Goal: Task Accomplishment & Management: Manage account settings

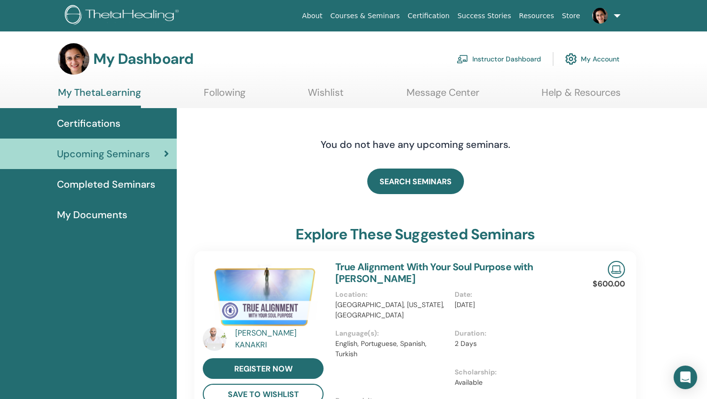
click at [494, 61] on link "Instructor Dashboard" at bounding box center [499, 59] width 84 height 22
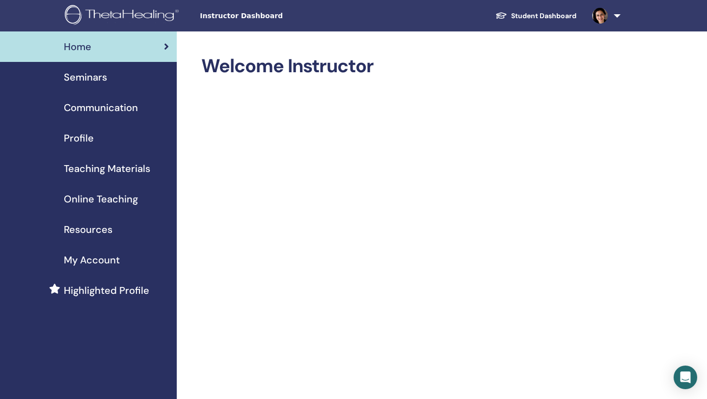
click at [81, 74] on span "Seminars" at bounding box center [85, 77] width 43 height 15
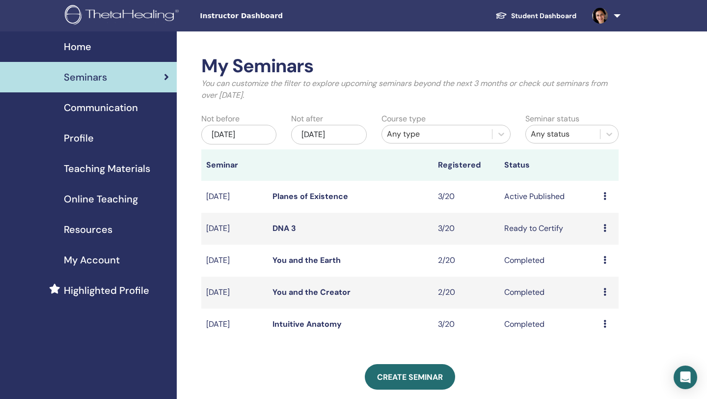
click at [606, 226] on icon at bounding box center [605, 228] width 3 height 8
click at [652, 204] on div "My Seminars You can customize the filter to explore upcoming seminars beyond th…" at bounding box center [442, 367] width 531 height 672
click at [325, 198] on link "Planes of Existence" at bounding box center [311, 196] width 76 height 10
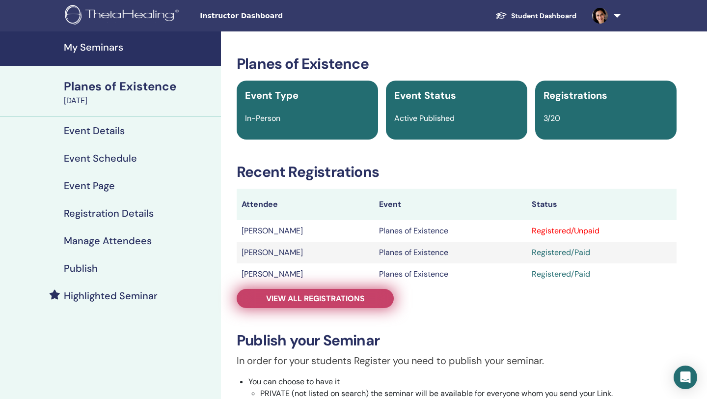
click at [299, 293] on span "View all registrations" at bounding box center [315, 298] width 99 height 10
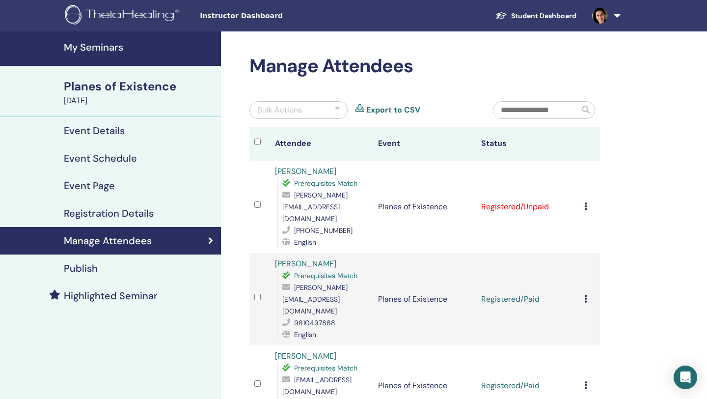
click at [585, 202] on icon at bounding box center [586, 206] width 3 height 8
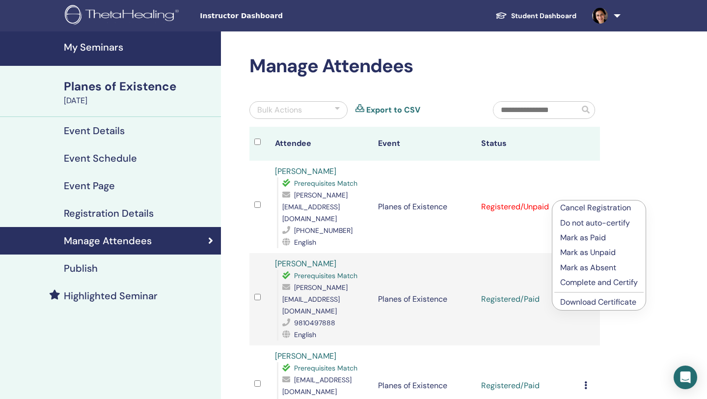
click at [588, 240] on p "Mark as Paid" at bounding box center [599, 238] width 78 height 12
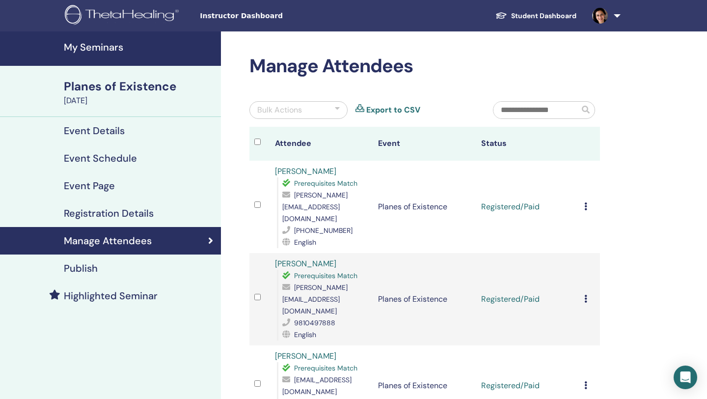
click at [585, 203] on icon at bounding box center [586, 206] width 3 height 8
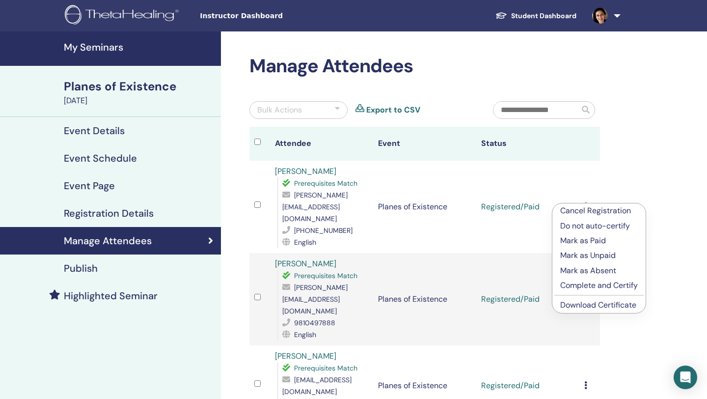
click at [594, 305] on link "Download Certificate" at bounding box center [598, 305] width 76 height 10
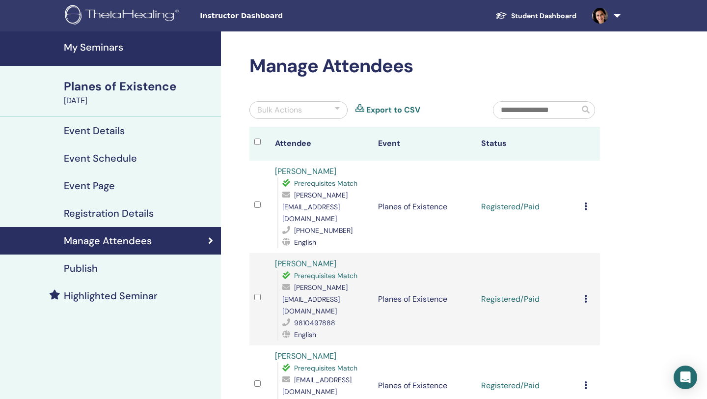
click at [585, 295] on icon at bounding box center [586, 299] width 3 height 8
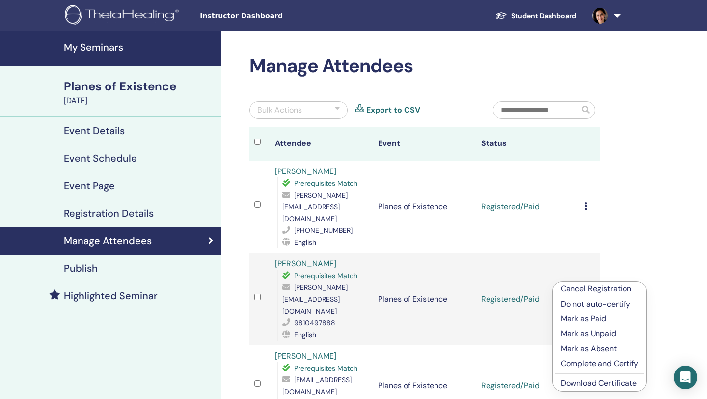
click at [587, 381] on link "Download Certificate" at bounding box center [599, 383] width 76 height 10
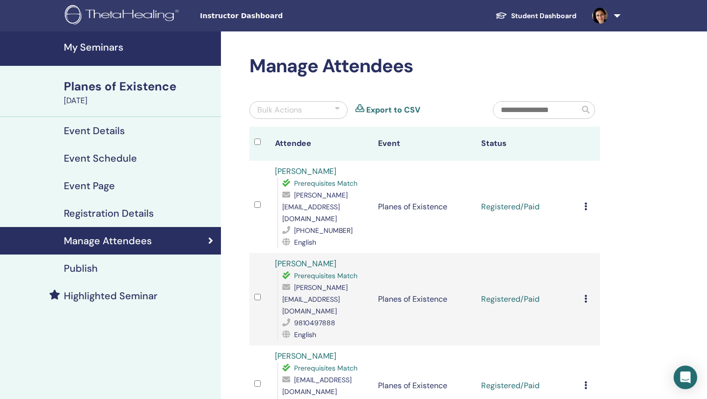
click at [584, 356] on td "Cancel Registration Do not auto-certify Mark as Paid Mark as Unpaid Mark as Abs…" at bounding box center [590, 385] width 21 height 81
click at [582, 354] on td "Cancel Registration Do not auto-certify Mark as Paid Mark as Unpaid Mark as Abs…" at bounding box center [590, 385] width 21 height 81
click at [586, 381] on icon at bounding box center [586, 385] width 3 height 8
click at [633, 340] on div "Manage Attendees Bulk Actions Export to CSV Attendee Event Status Suyash Shahra…" at bounding box center [457, 316] width 472 height 571
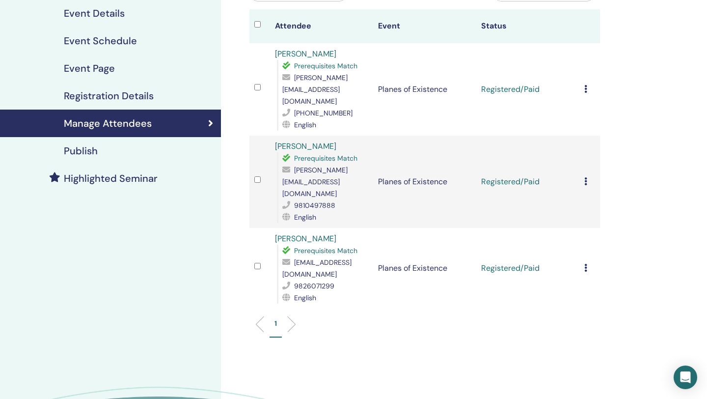
scroll to position [118, 0]
click at [585, 263] on icon at bounding box center [586, 267] width 3 height 8
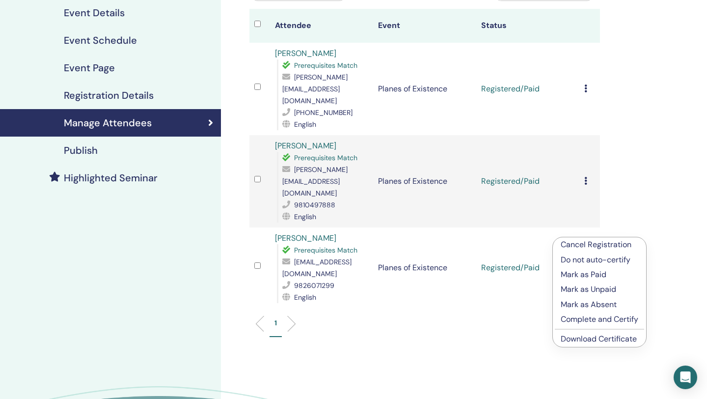
click at [603, 338] on link "Download Certificate" at bounding box center [599, 339] width 76 height 10
